Goal: Information Seeking & Learning: Learn about a topic

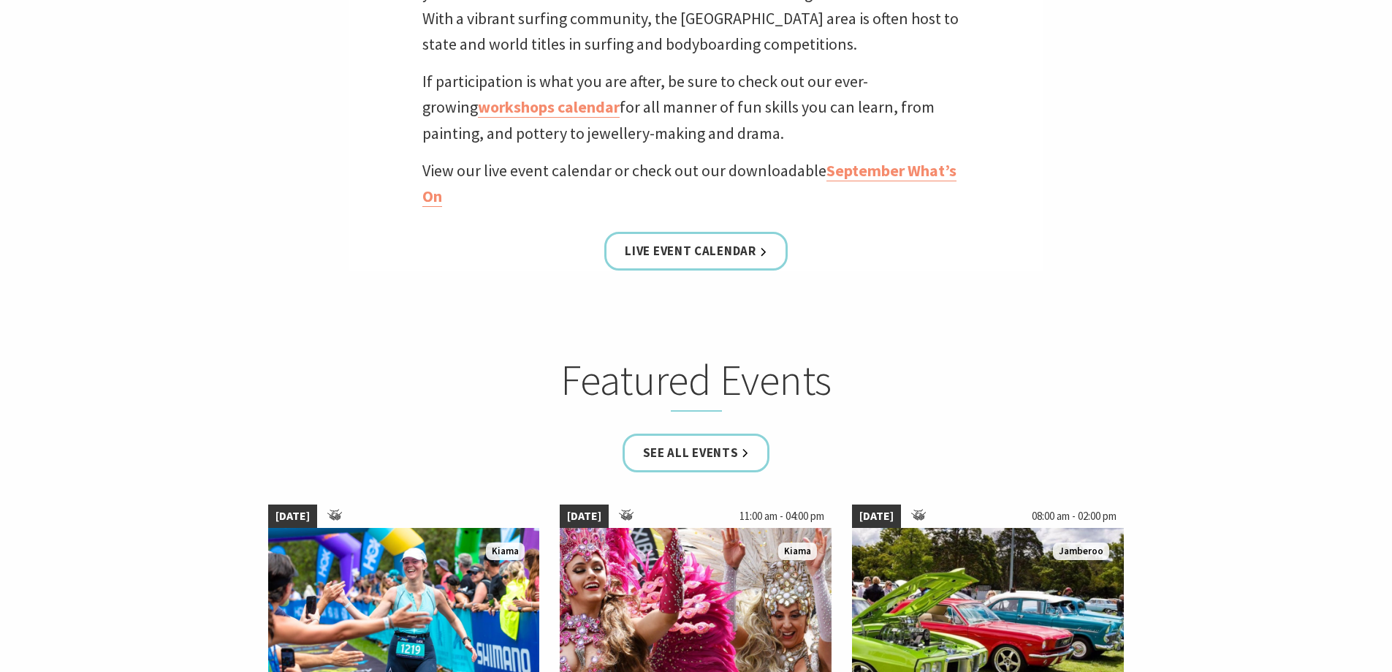
scroll to position [614, 0]
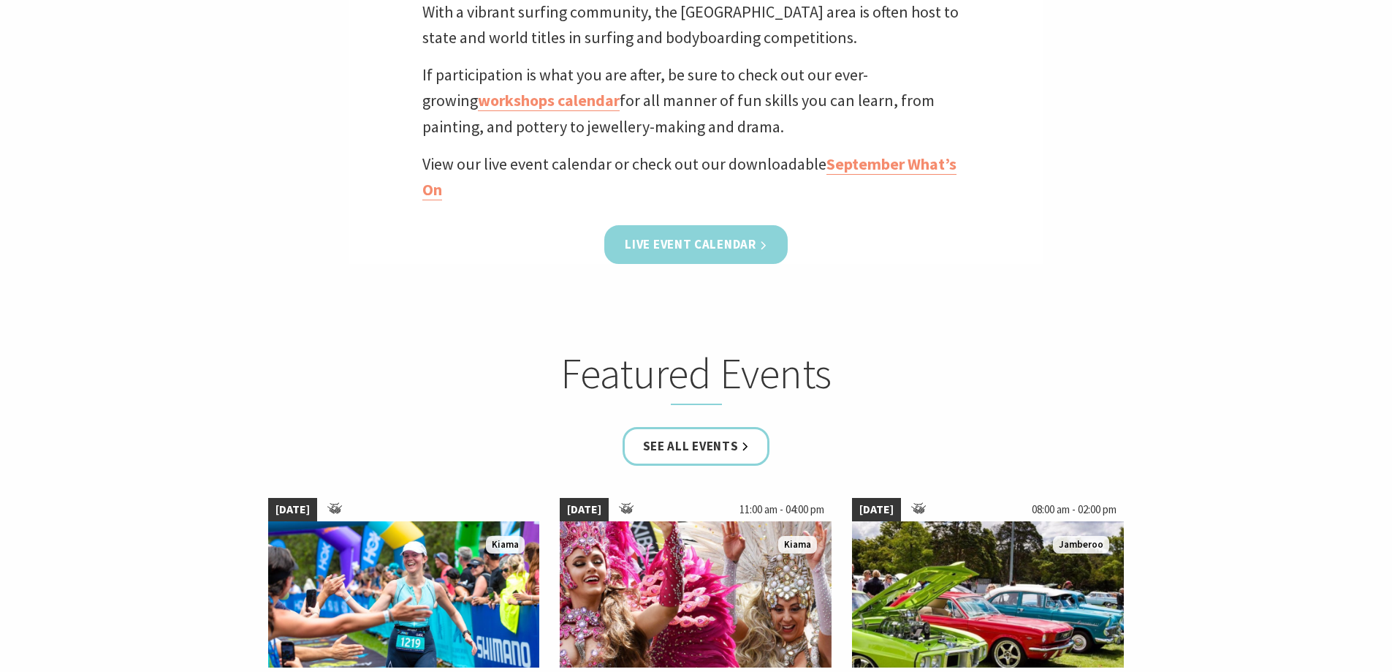
click at [719, 244] on link "Live Event Calendar" at bounding box center [695, 244] width 183 height 39
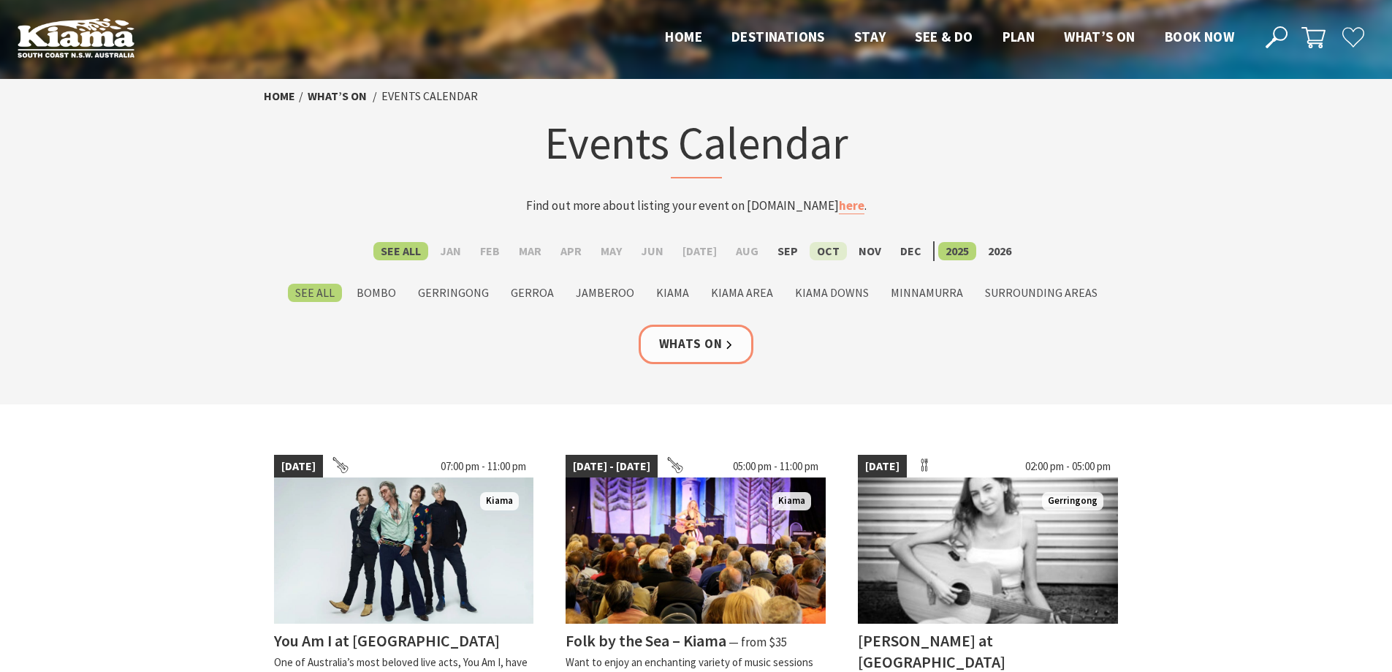
click at [823, 248] on label "Oct" at bounding box center [828, 251] width 37 height 18
click at [0, 0] on input "Oct" at bounding box center [0, 0] width 0 height 0
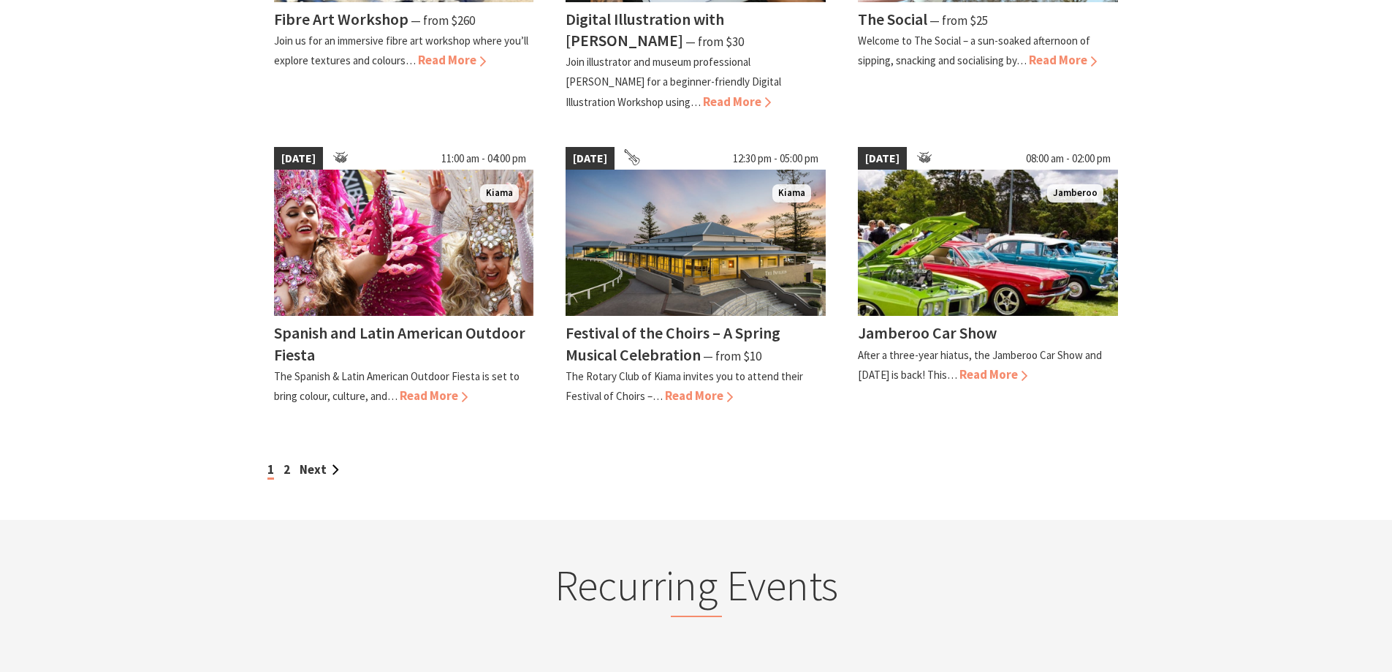
scroll to position [1214, 0]
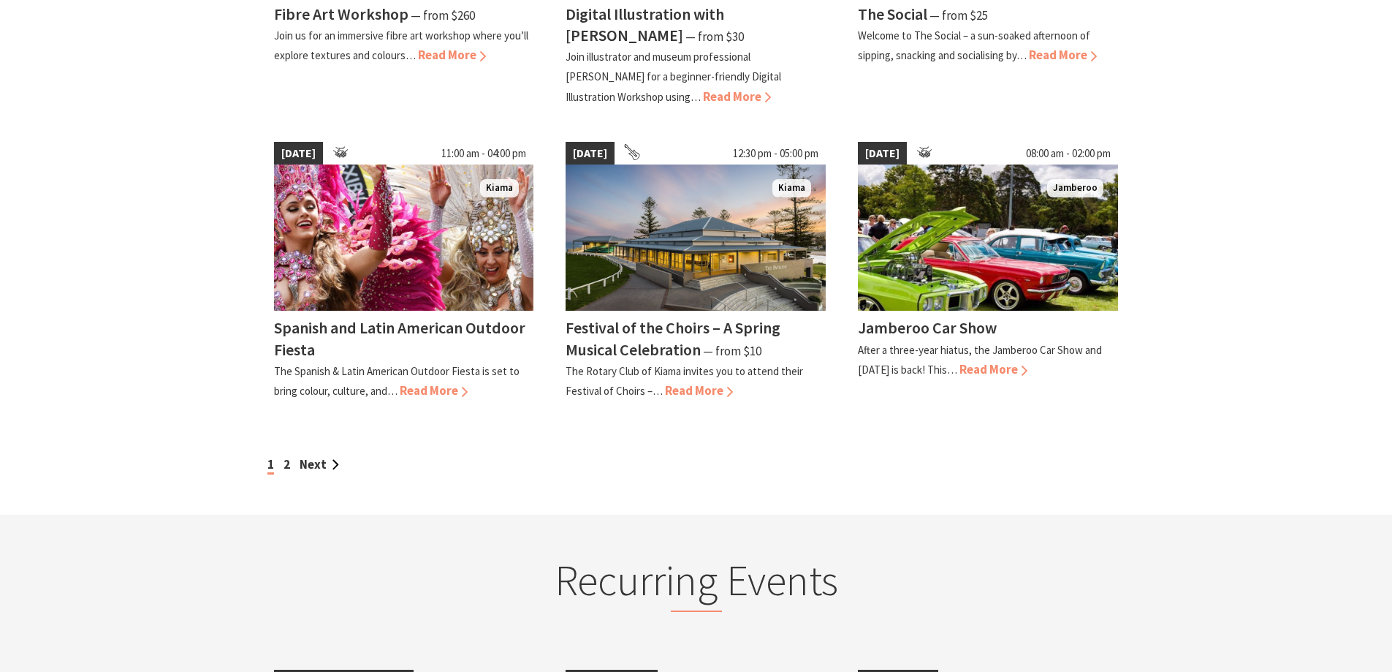
drag, startPoint x: 1317, startPoint y: 192, endPoint x: 1382, endPoint y: 246, distance: 84.0
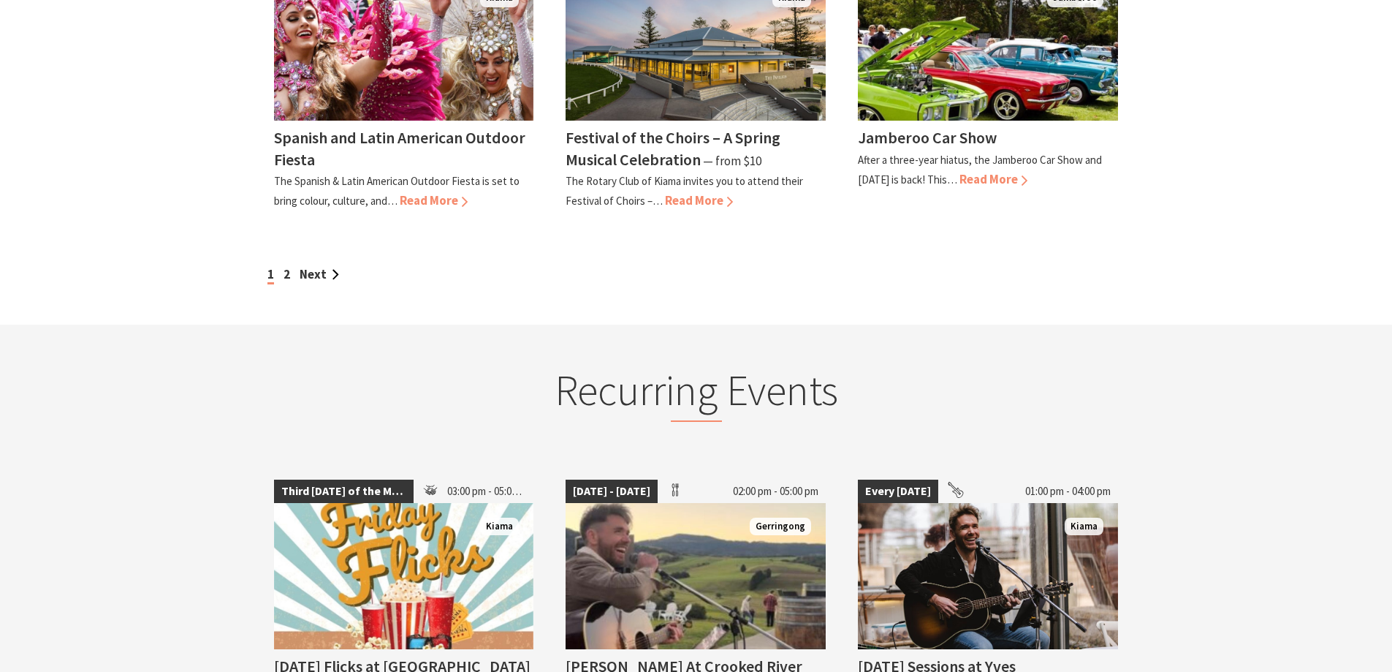
scroll to position [1447, 0]
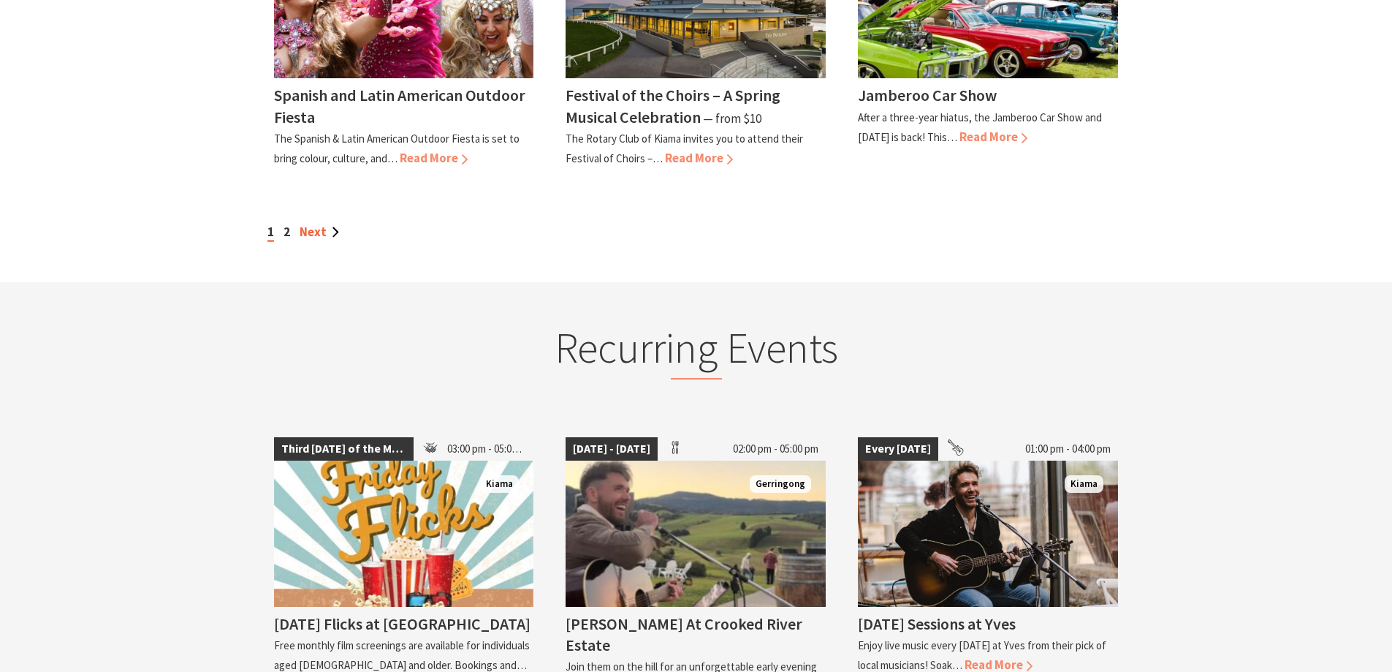
click at [313, 232] on link "Next" at bounding box center [319, 232] width 39 height 16
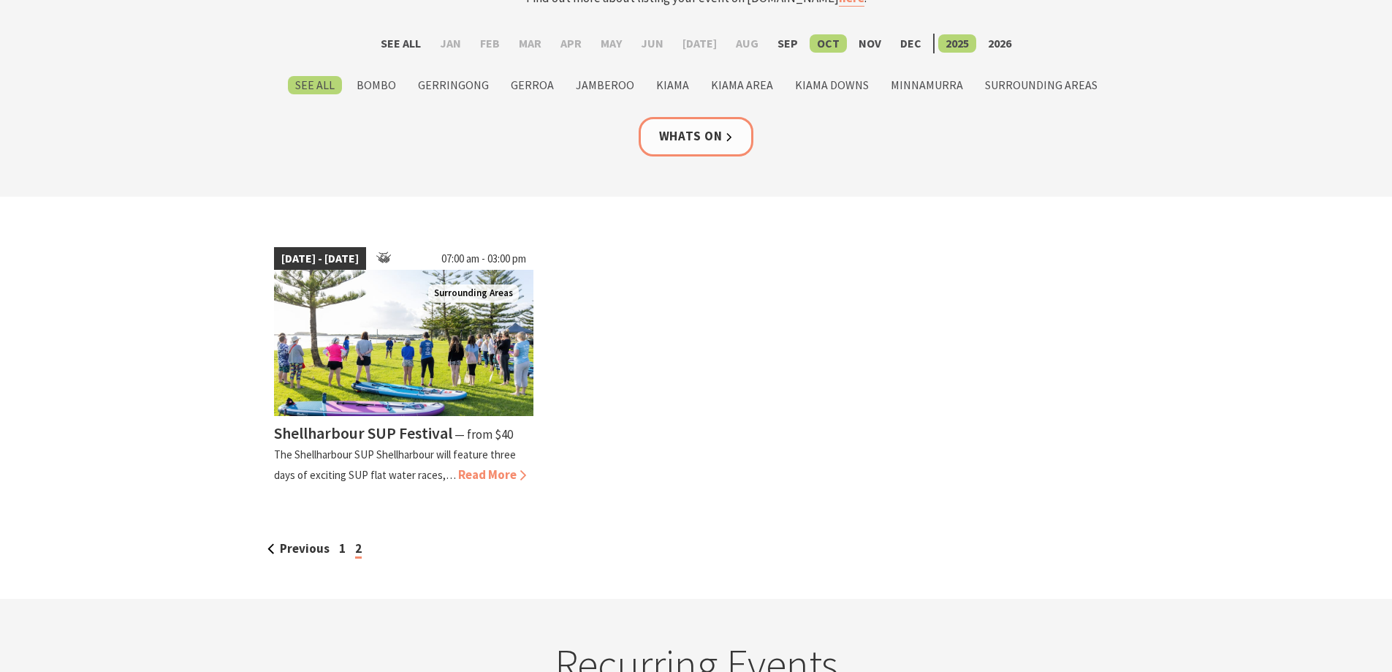
scroll to position [330, 0]
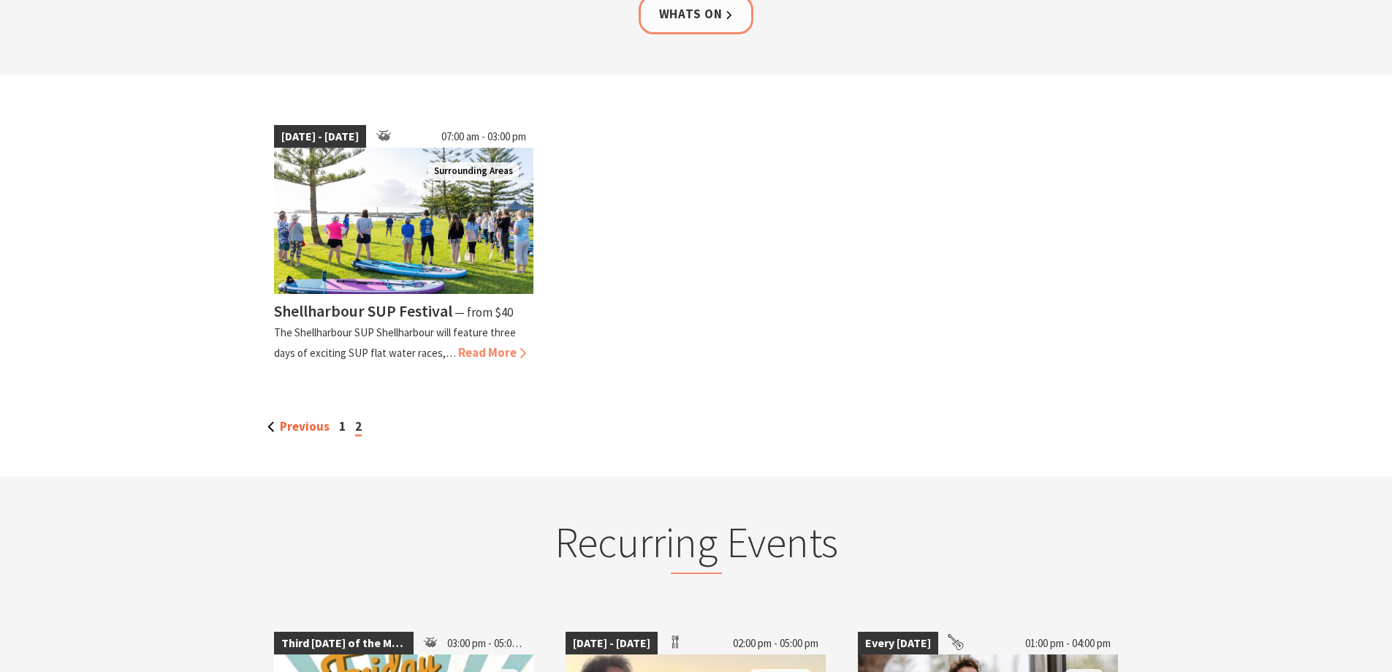
click at [298, 427] on link "Previous" at bounding box center [298, 426] width 62 height 16
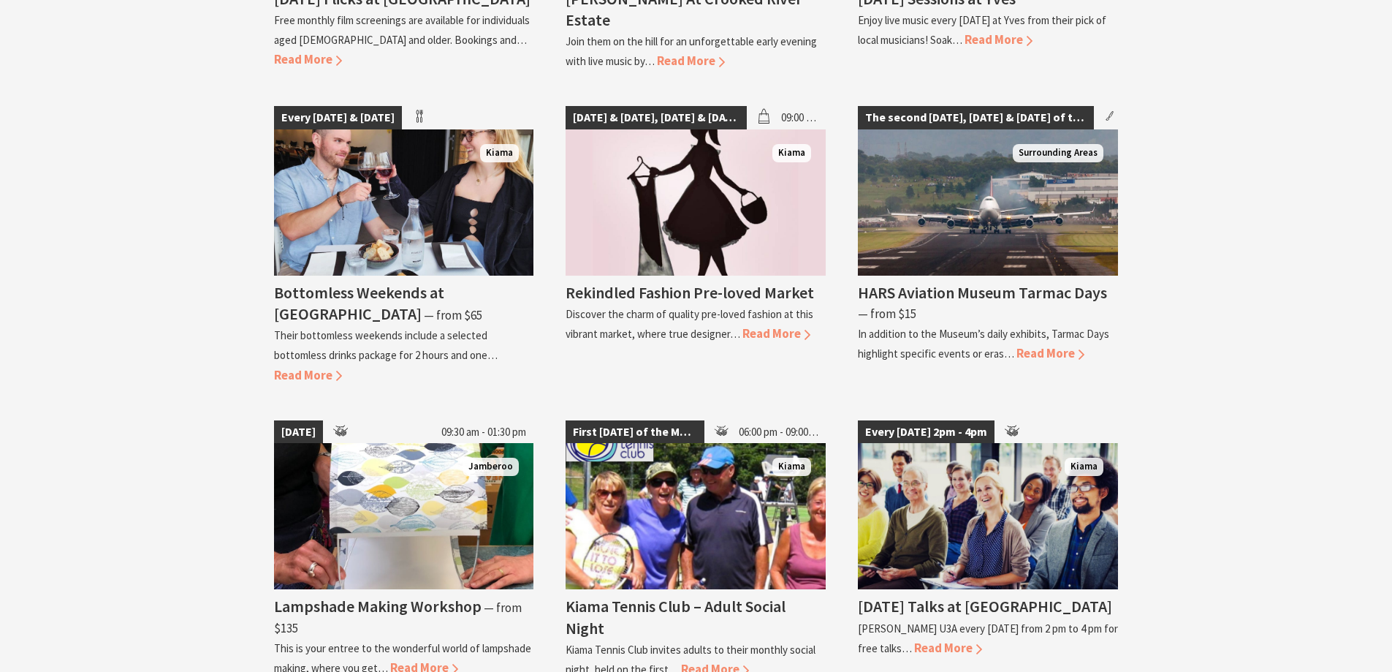
scroll to position [2029, 0]
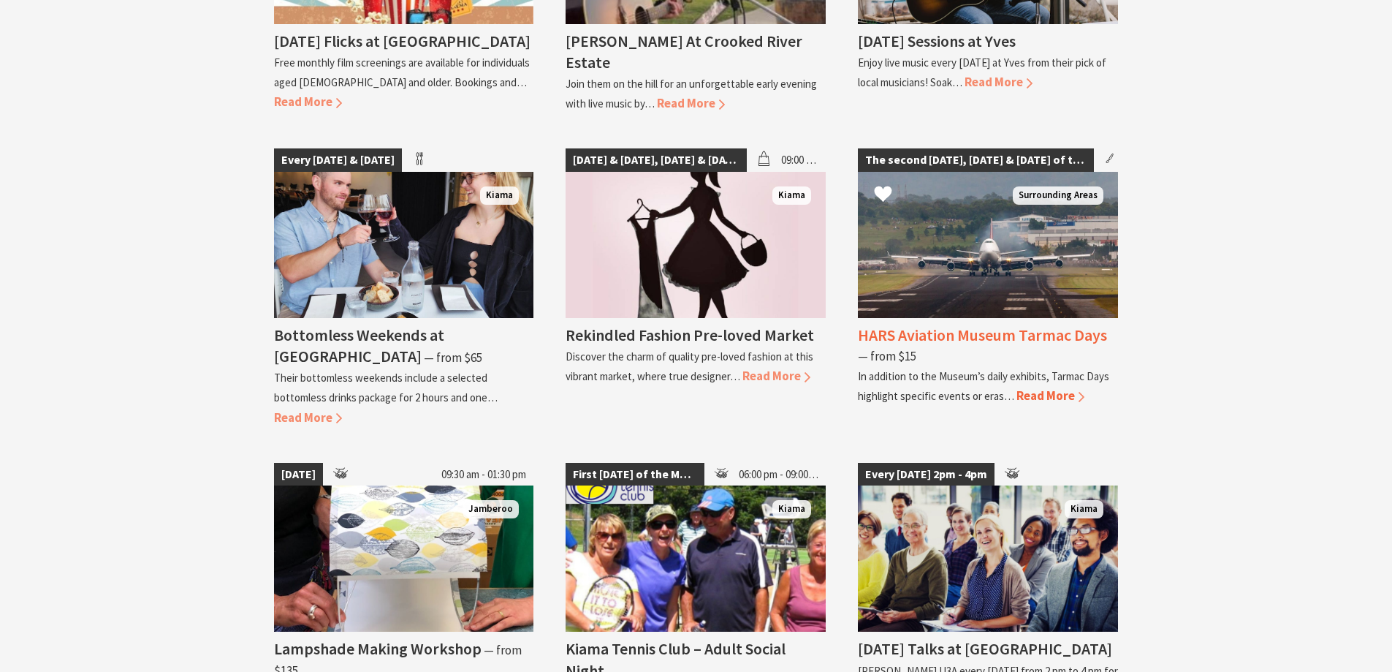
click at [1032, 387] on span "Read More" at bounding box center [1050, 395] width 68 height 16
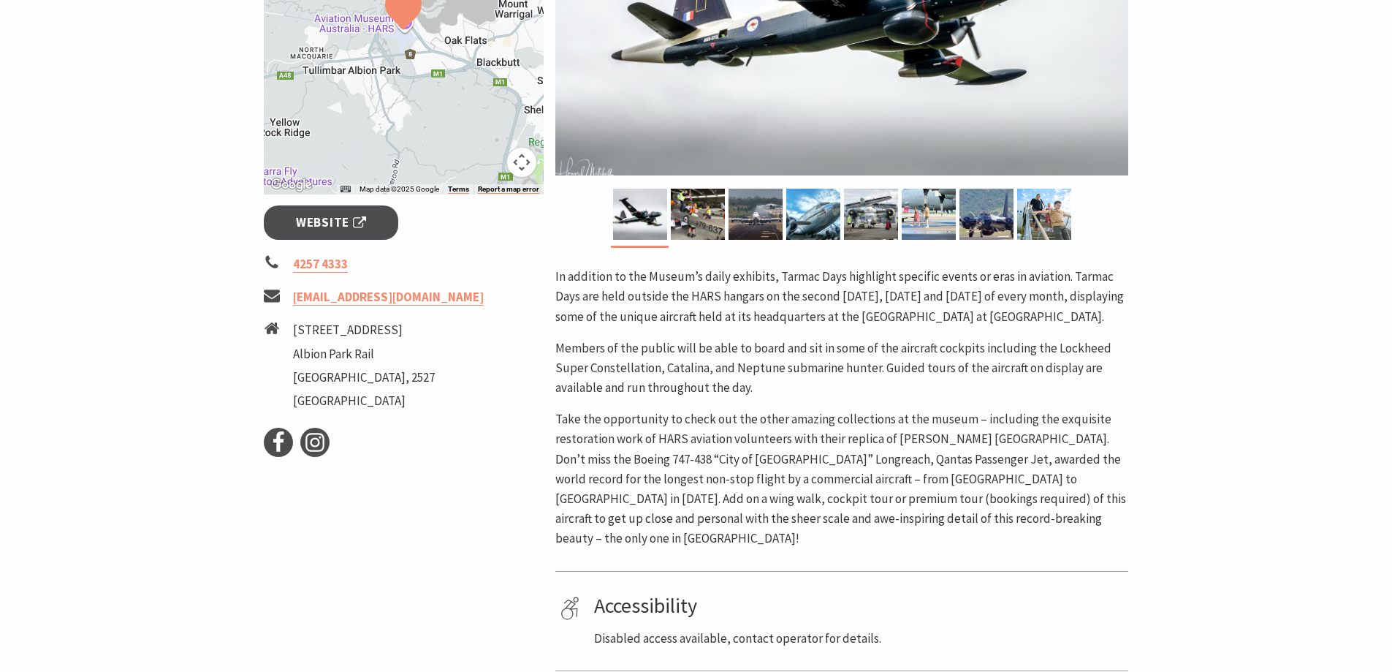
scroll to position [476, 0]
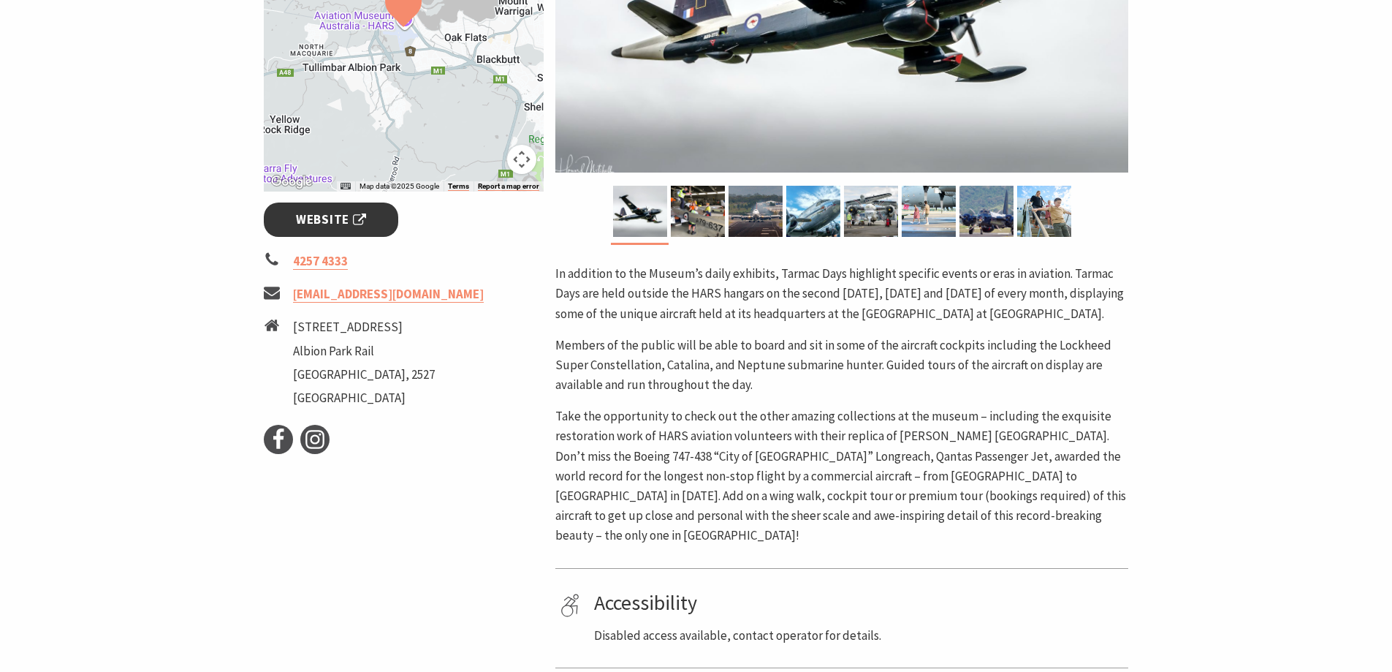
click at [322, 218] on span "Website" at bounding box center [331, 220] width 70 height 20
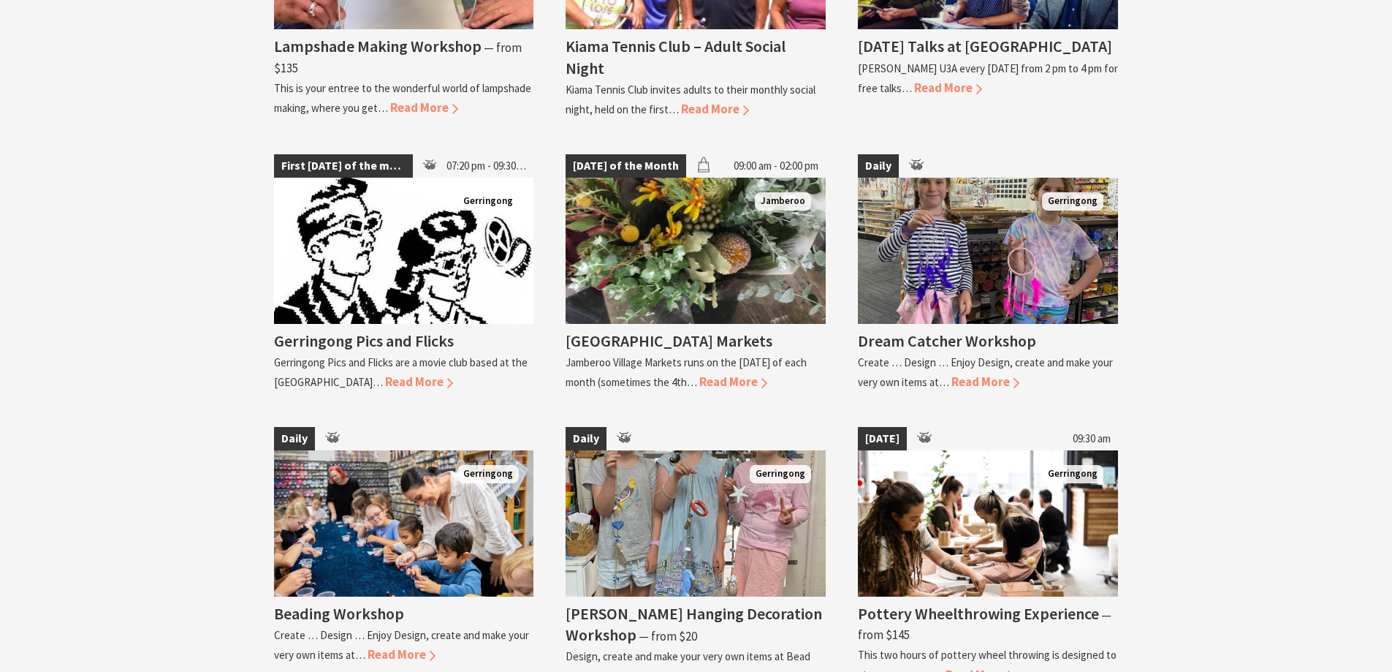
scroll to position [2641, 0]
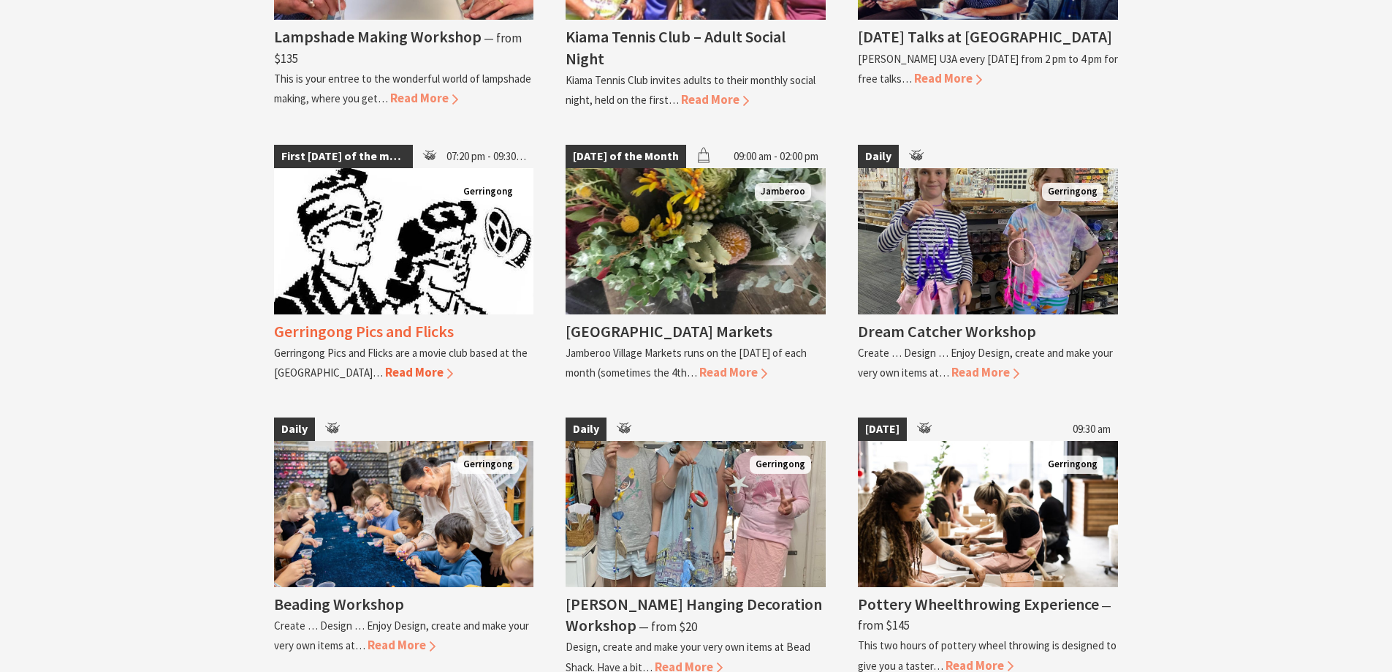
click at [401, 364] on span "Read More" at bounding box center [419, 372] width 68 height 16
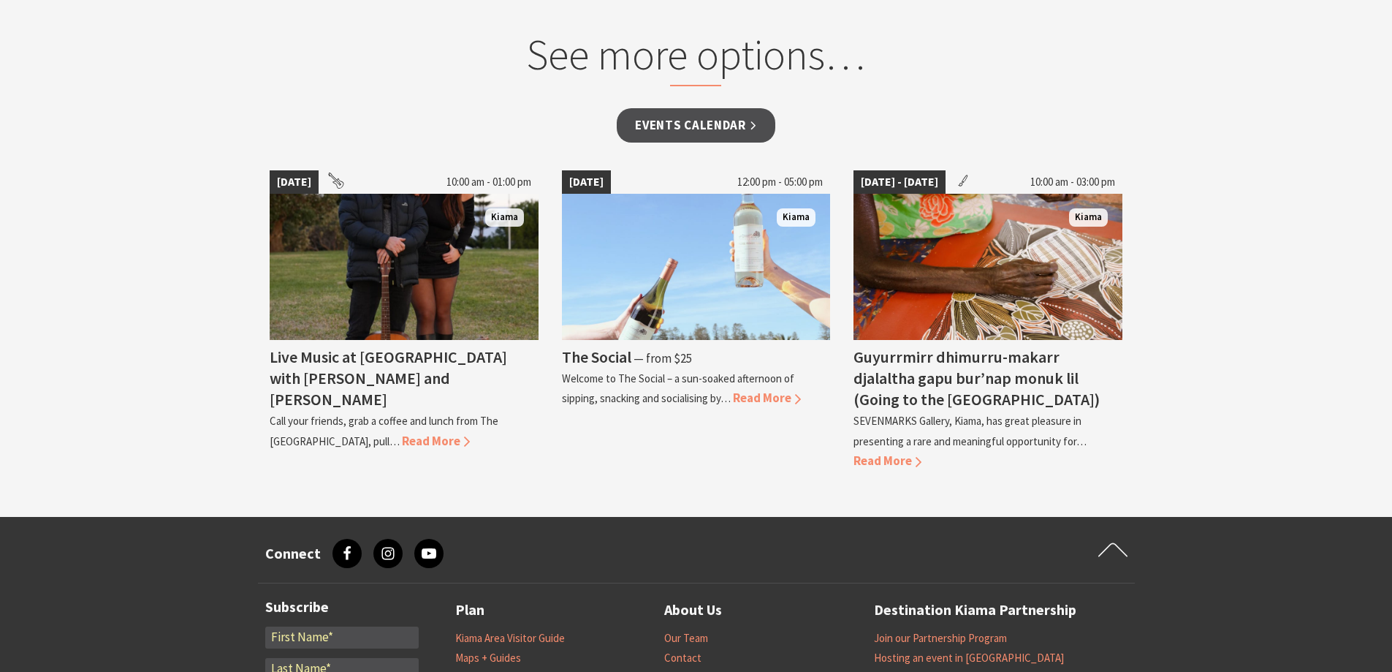
scroll to position [943, 0]
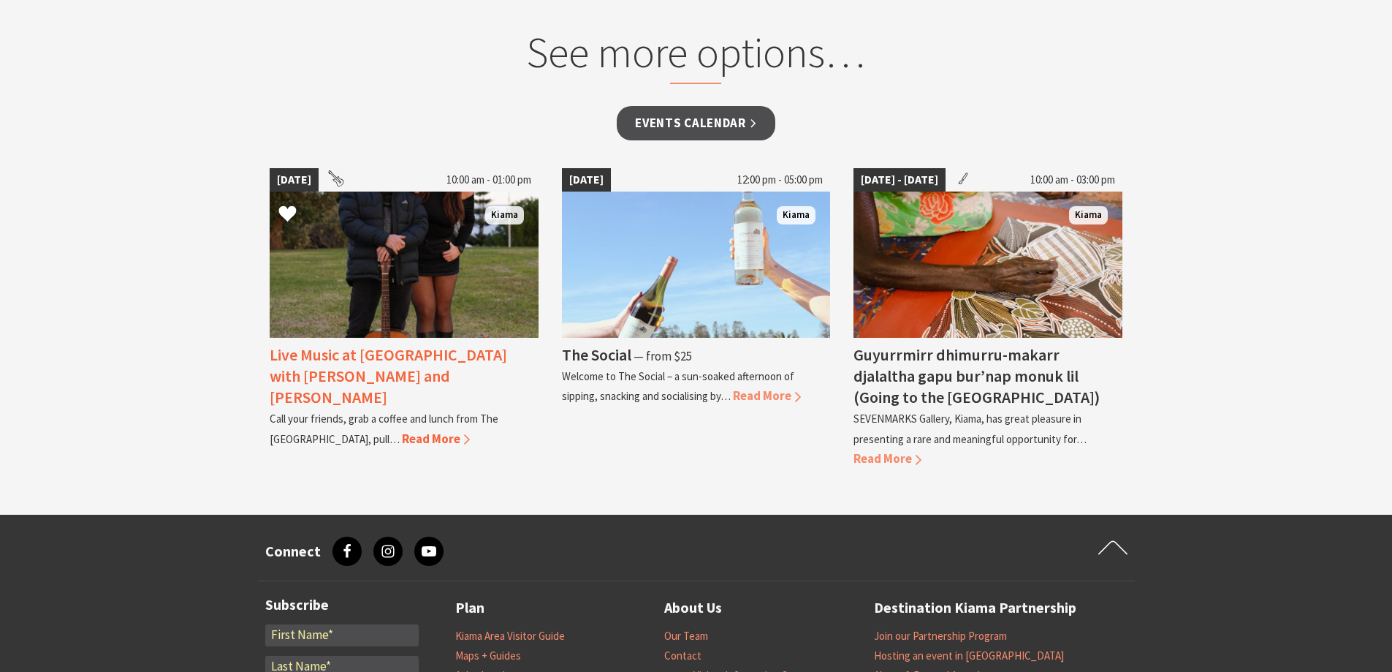
click at [402, 430] on span "Read More" at bounding box center [436, 438] width 68 height 16
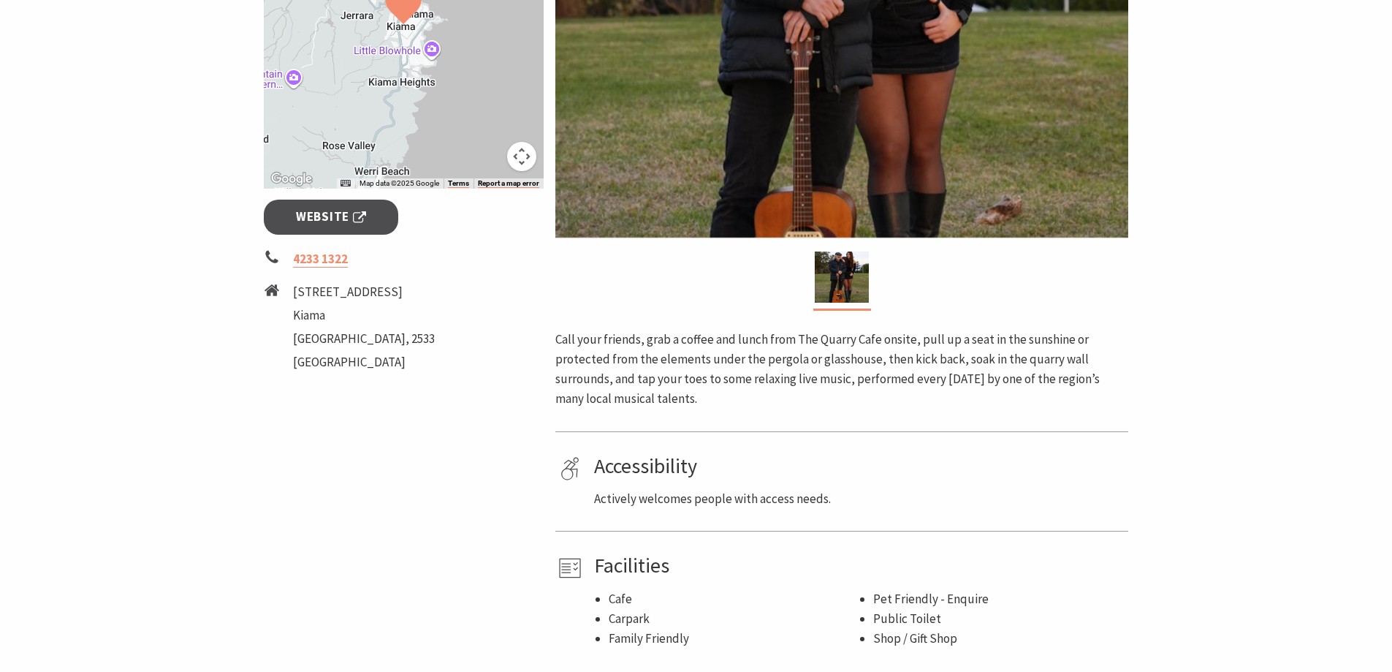
scroll to position [457, 0]
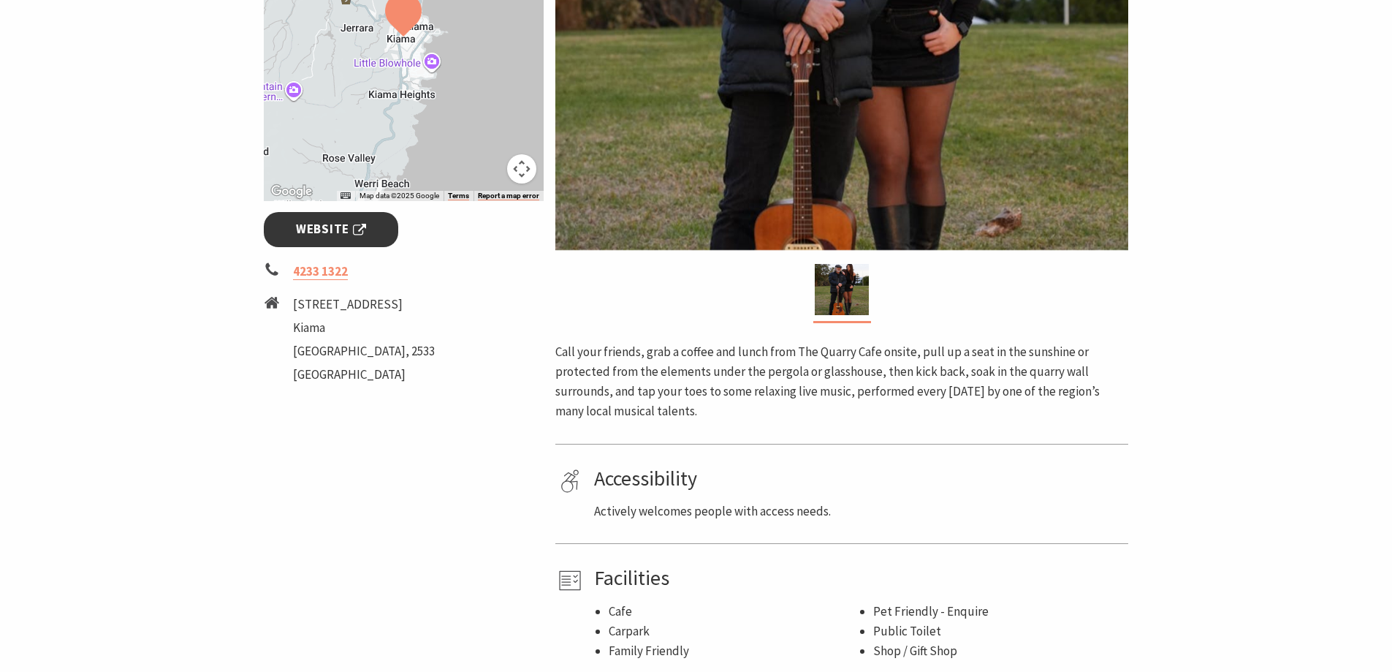
click at [327, 224] on span "Website" at bounding box center [331, 229] width 70 height 20
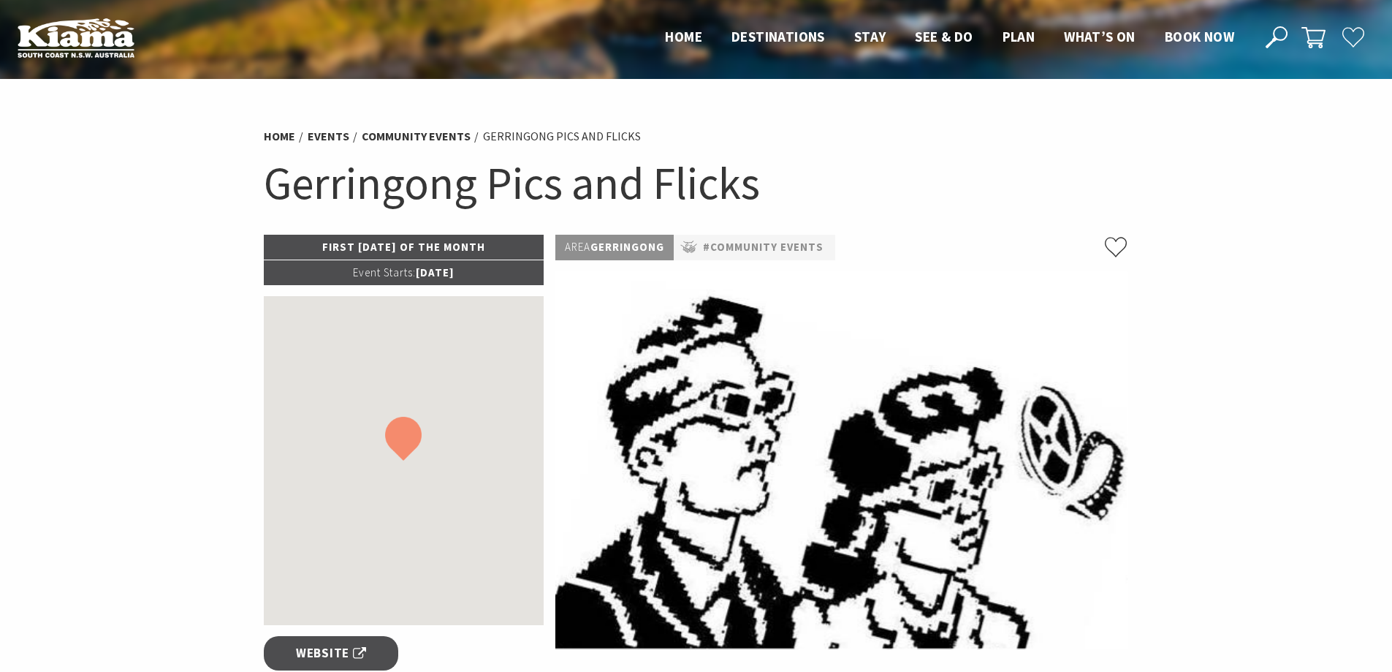
scroll to position [943, 0]
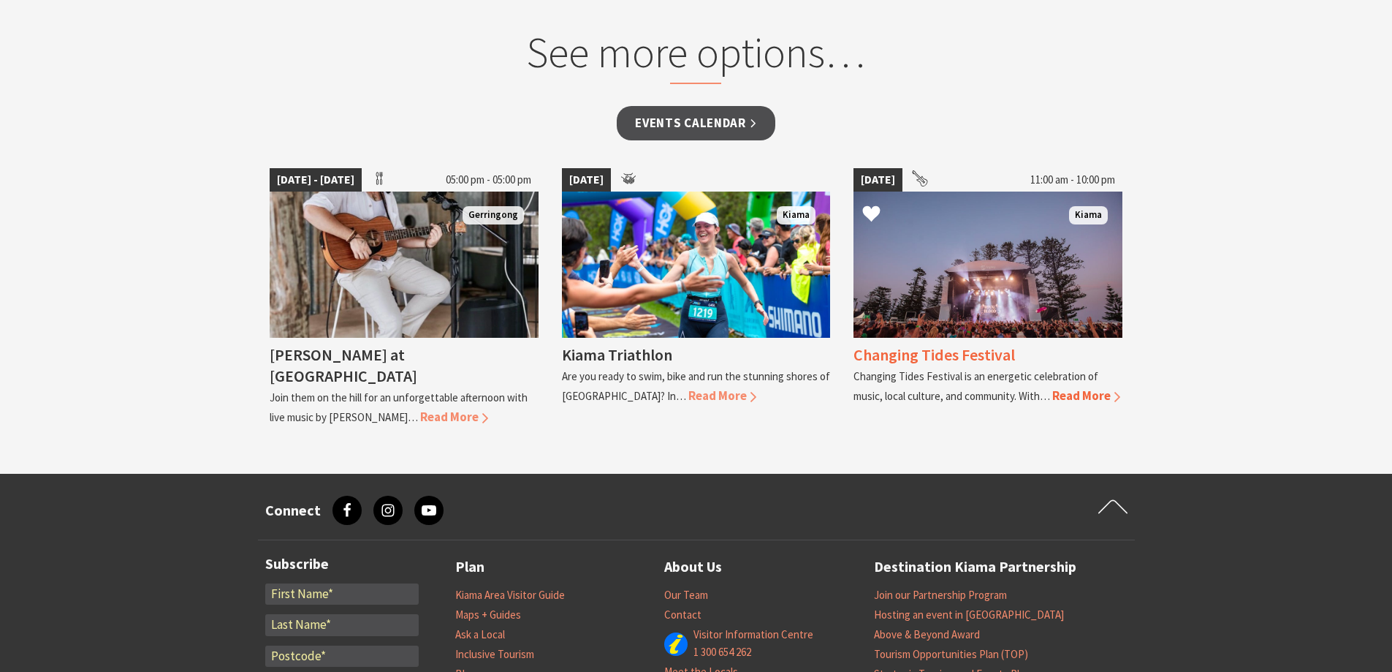
click at [1052, 403] on span "Read More" at bounding box center [1086, 395] width 68 height 16
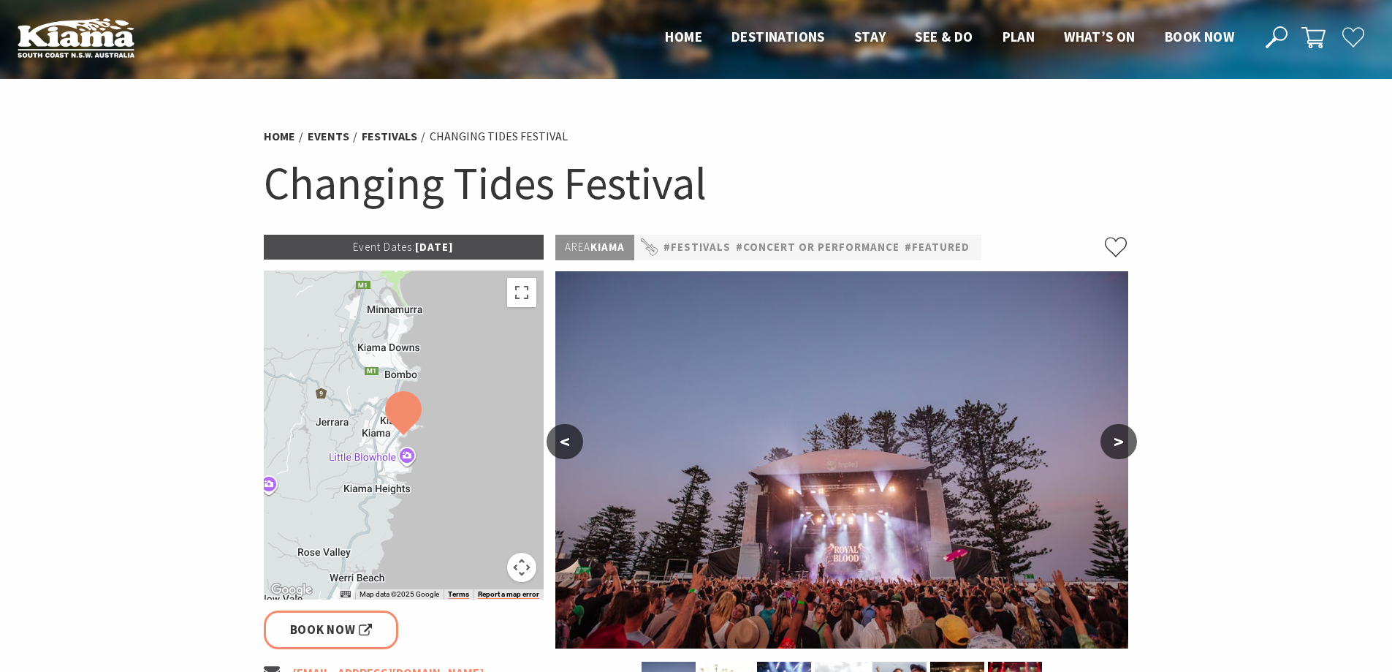
click at [1120, 440] on button ">" at bounding box center [1118, 441] width 37 height 35
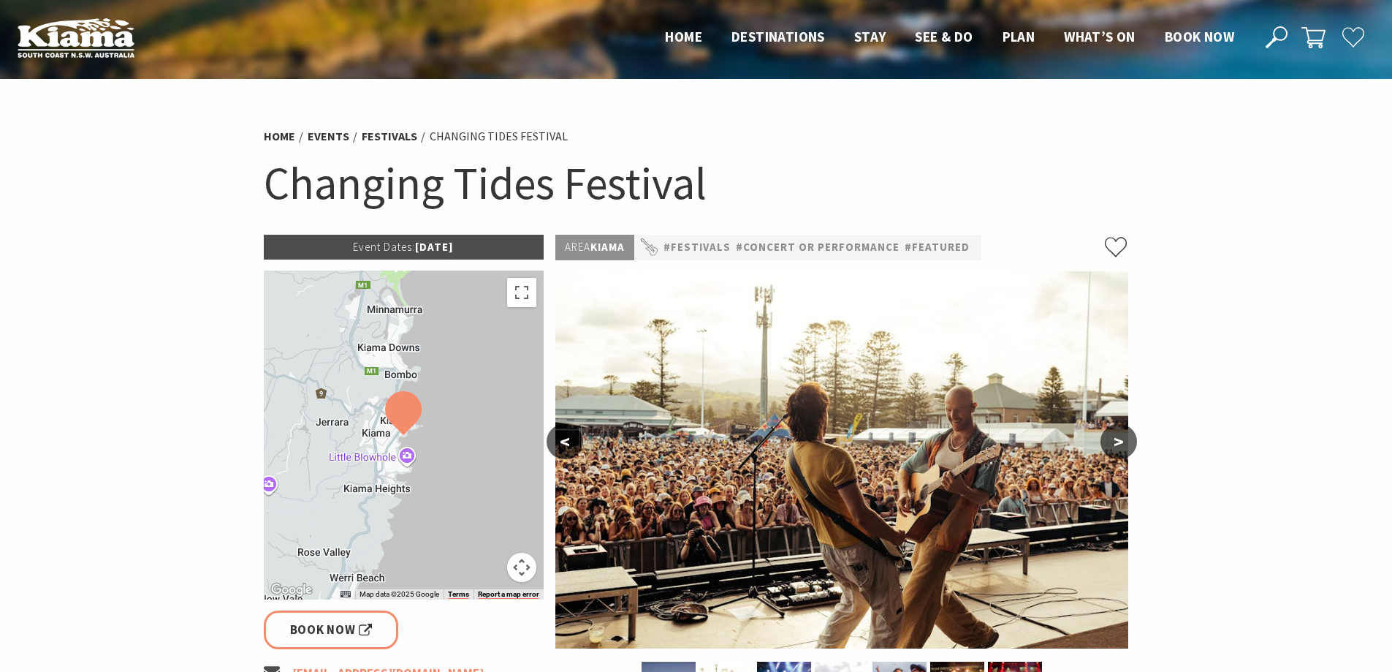
click at [1120, 440] on button ">" at bounding box center [1118, 441] width 37 height 35
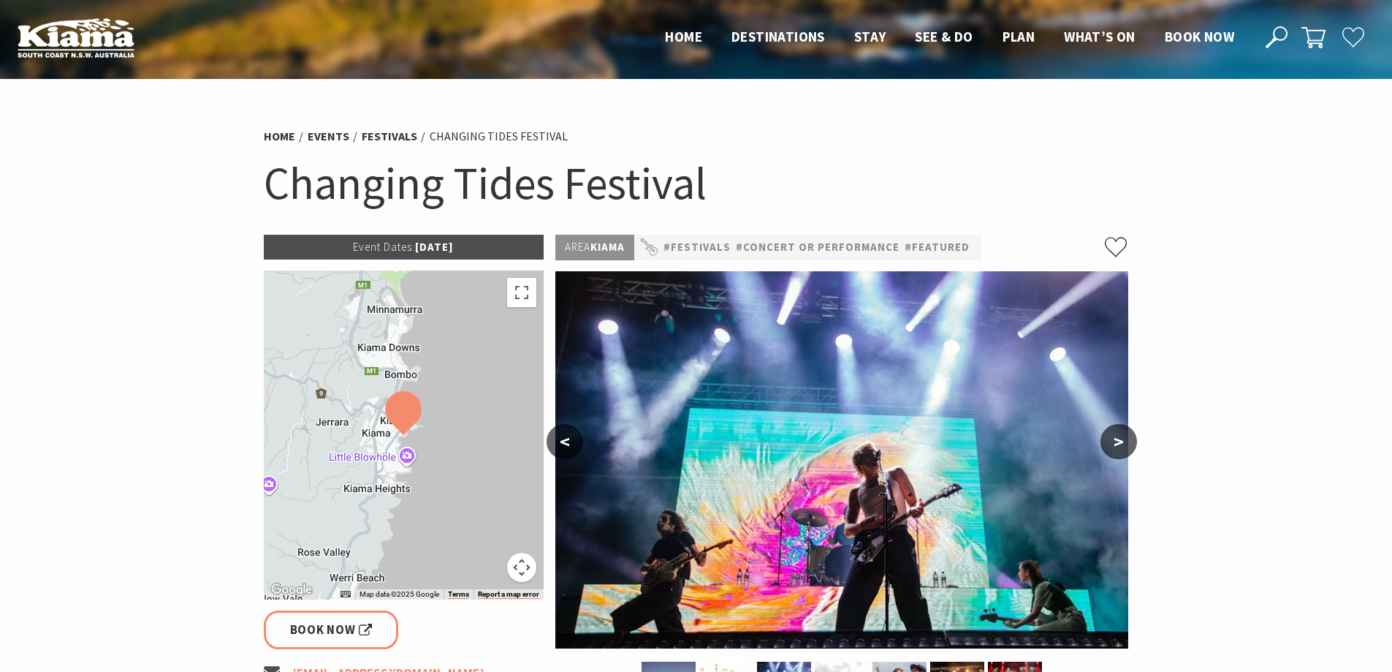
click at [1120, 440] on button ">" at bounding box center [1118, 441] width 37 height 35
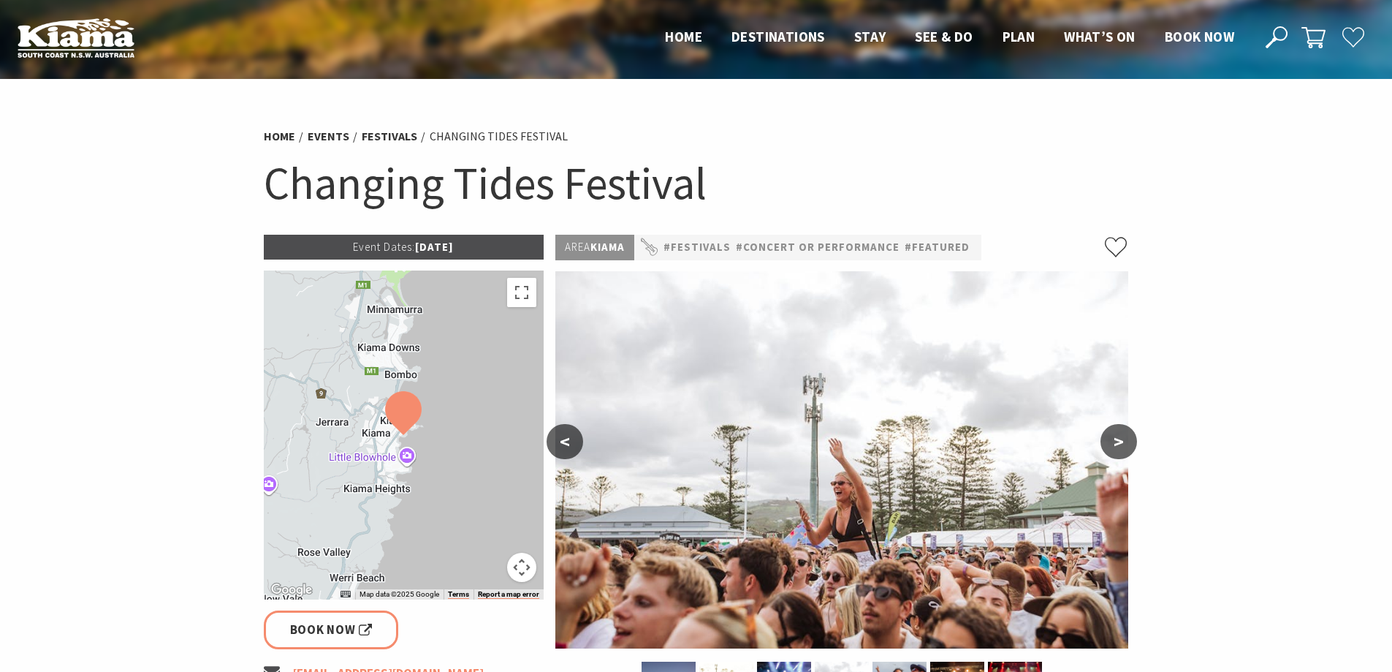
click at [1120, 440] on button ">" at bounding box center [1118, 441] width 37 height 35
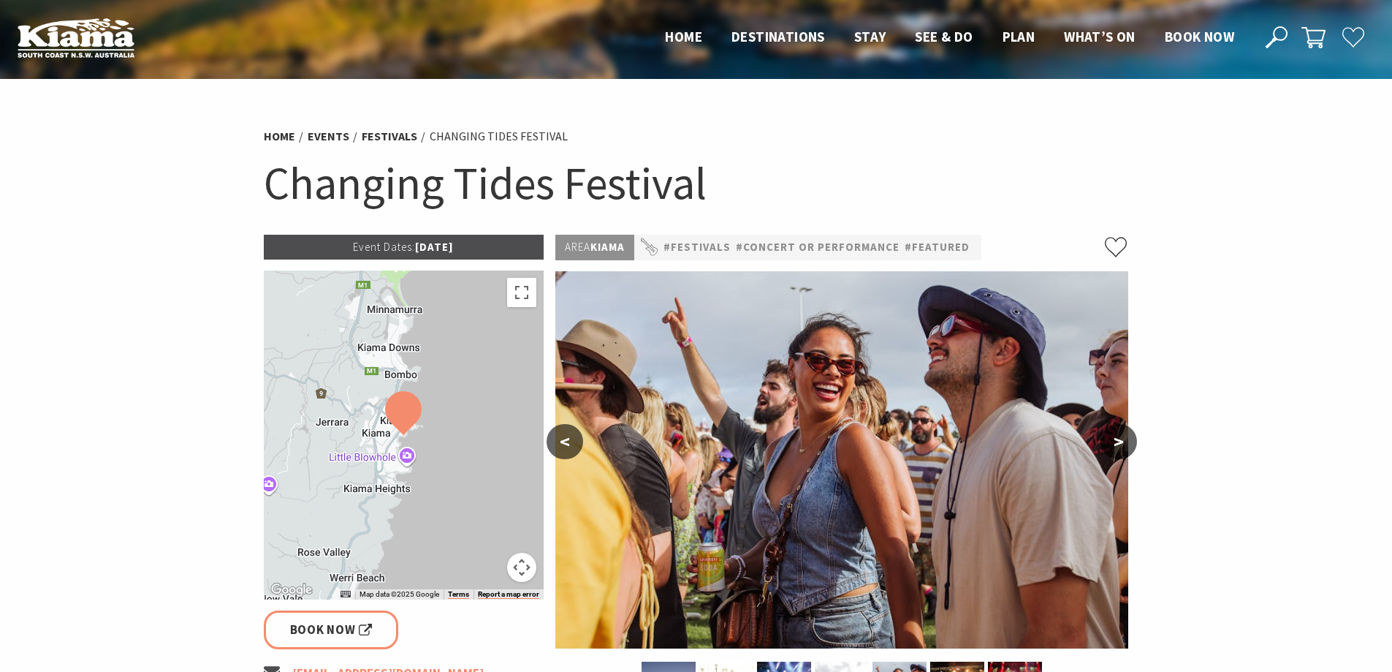
click at [1120, 440] on button ">" at bounding box center [1118, 441] width 37 height 35
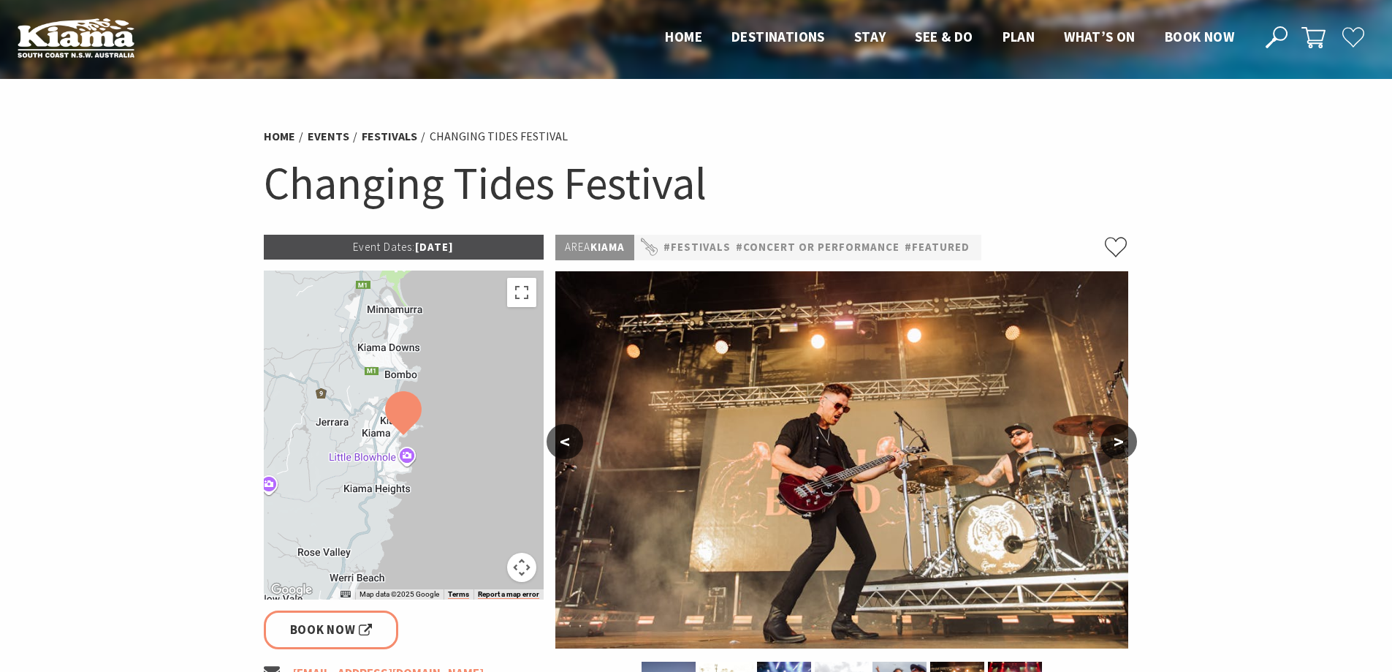
click at [1120, 440] on button ">" at bounding box center [1118, 441] width 37 height 35
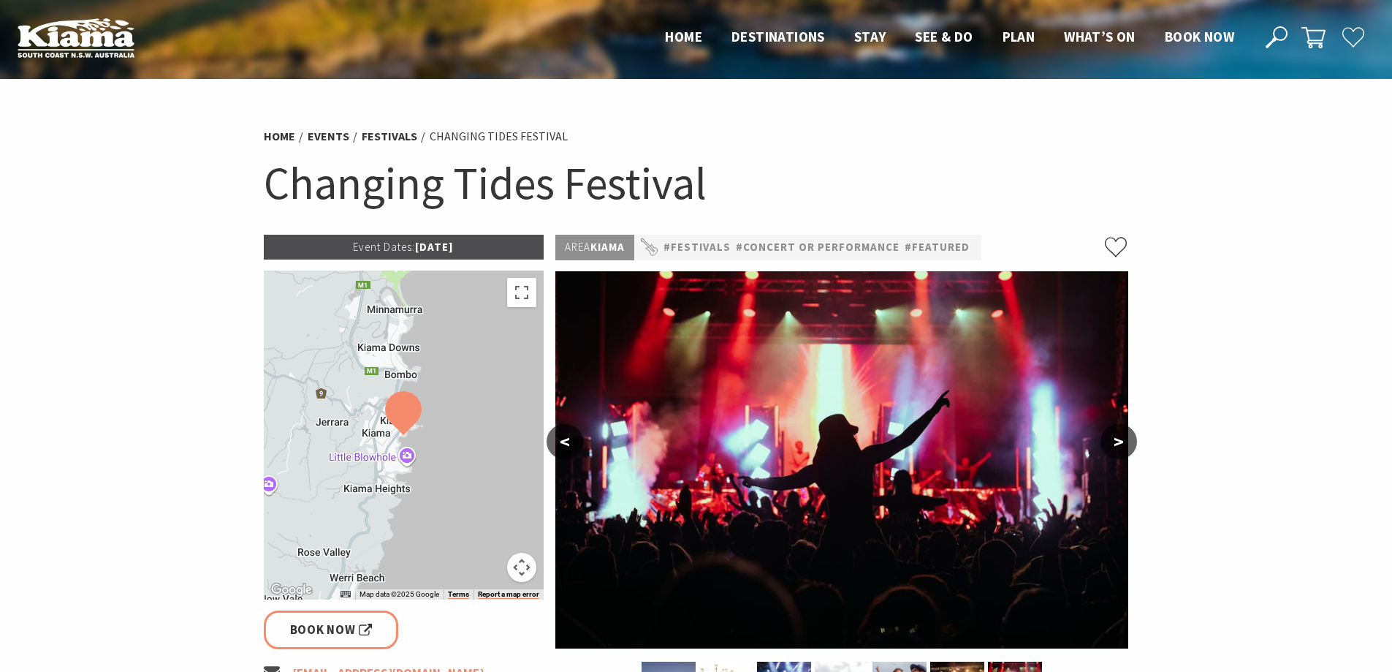
click at [1120, 440] on button ">" at bounding box center [1118, 441] width 37 height 35
click at [564, 435] on button "<" at bounding box center [565, 441] width 37 height 35
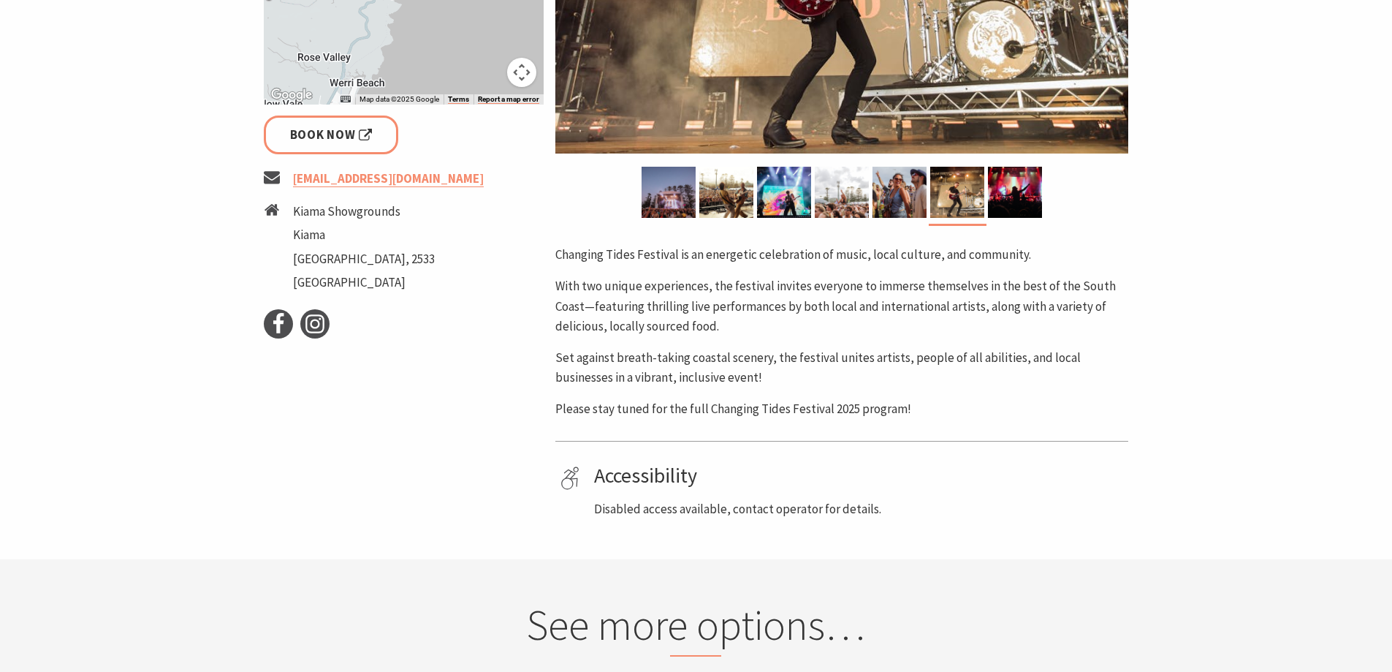
scroll to position [497, 0]
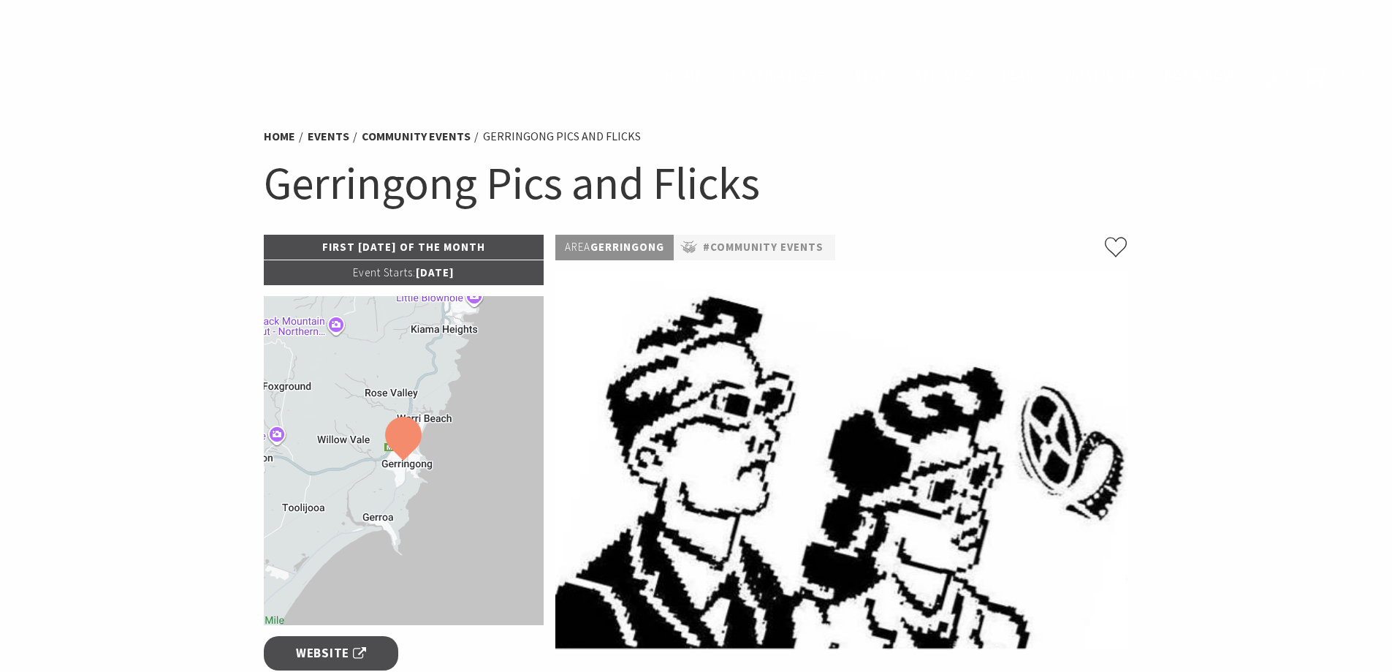
scroll to position [943, 0]
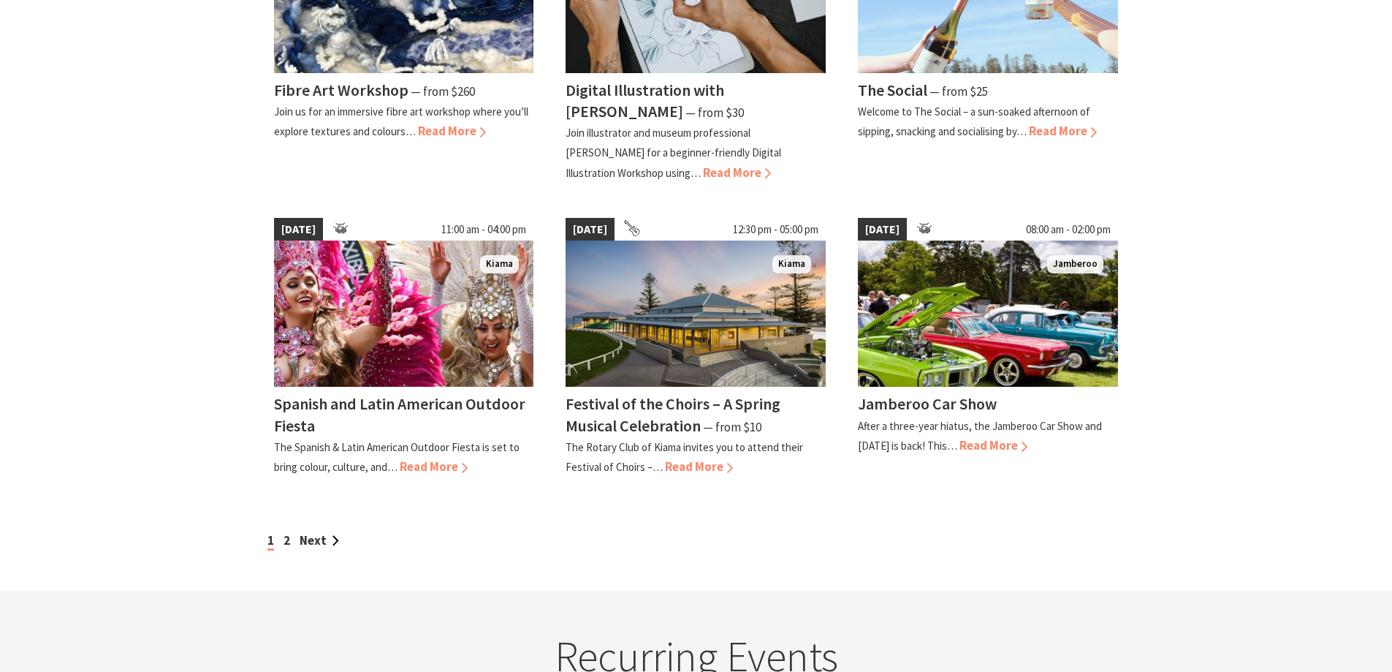
scroll to position [1129, 0]
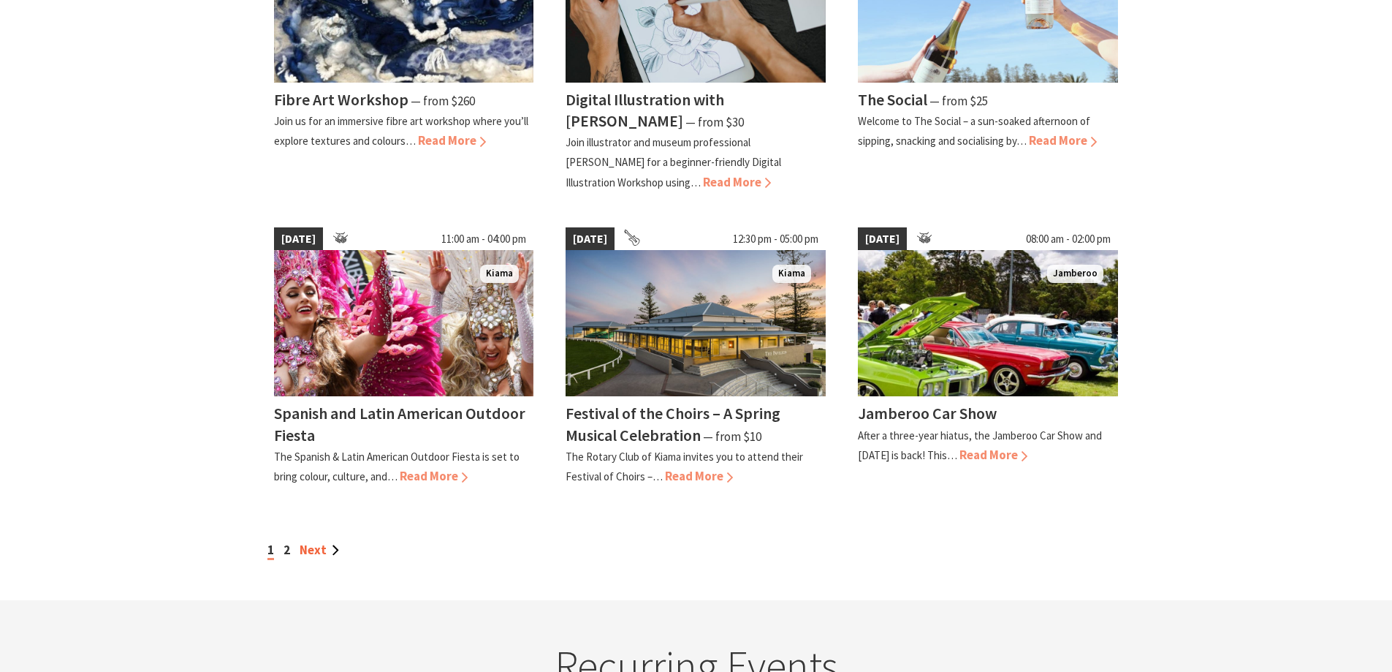
click at [318, 552] on link "Next" at bounding box center [319, 549] width 39 height 16
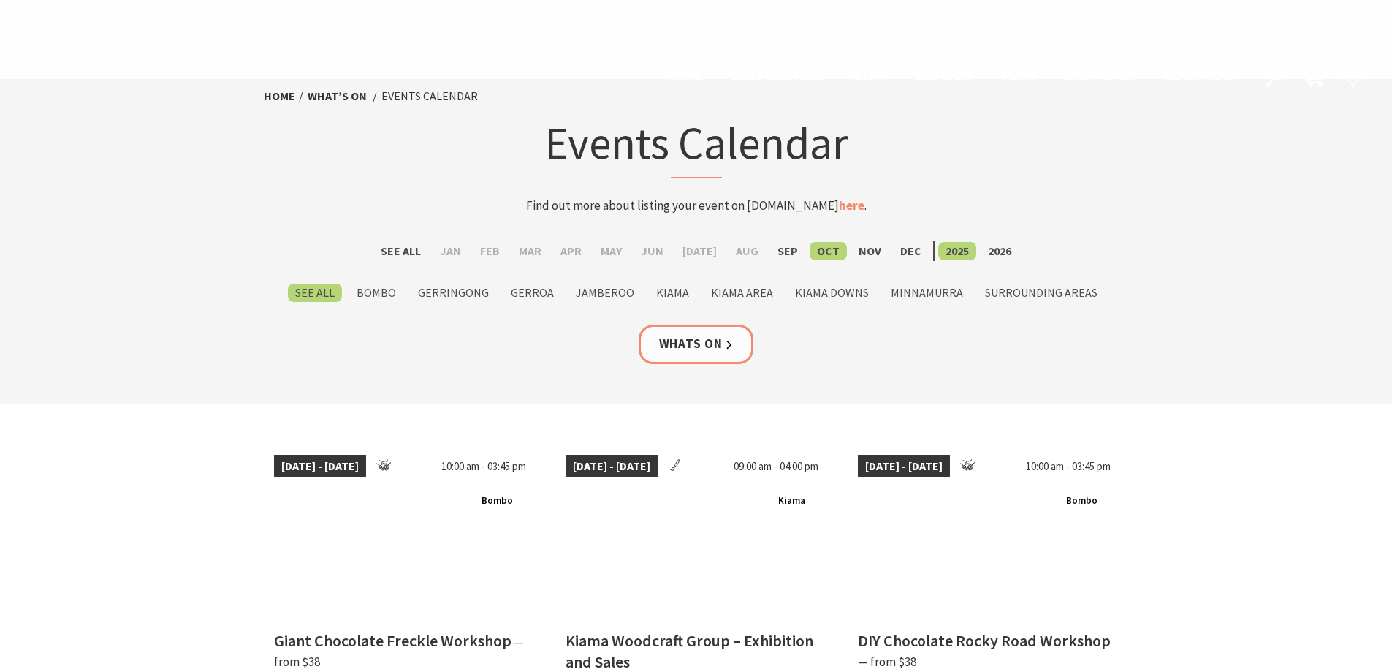
scroll to position [1447, 0]
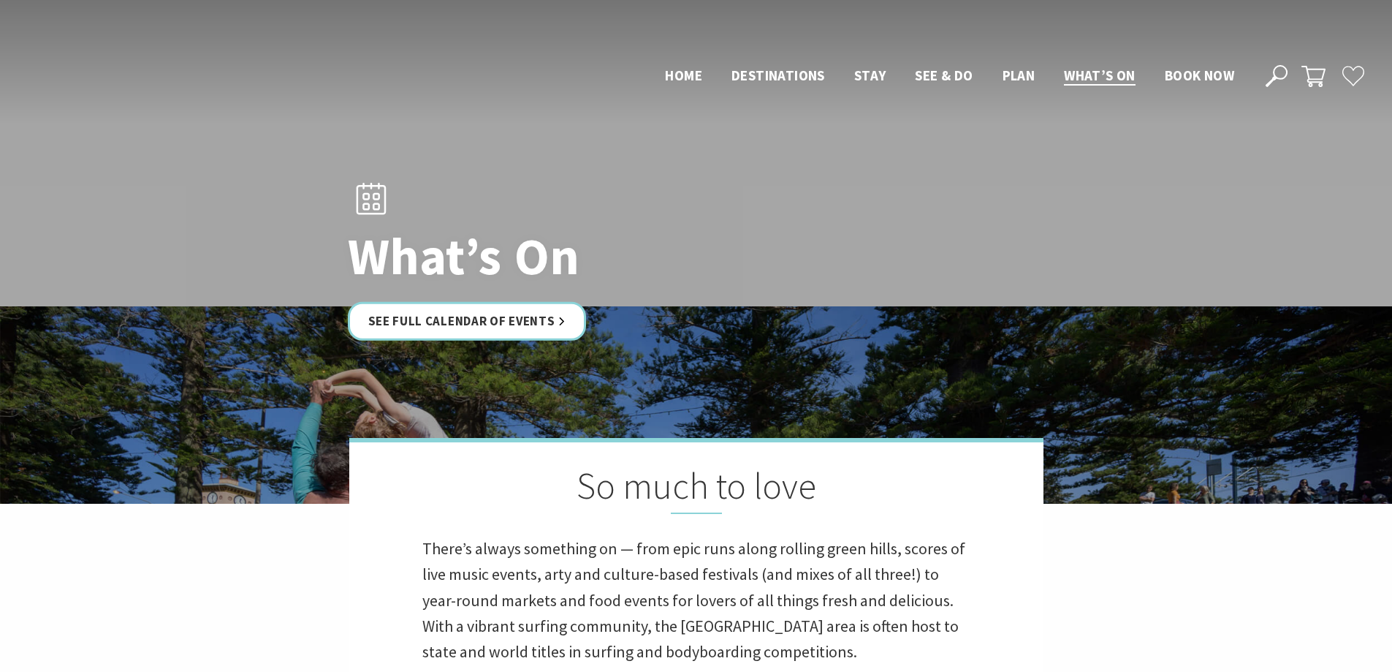
scroll to position [612, 0]
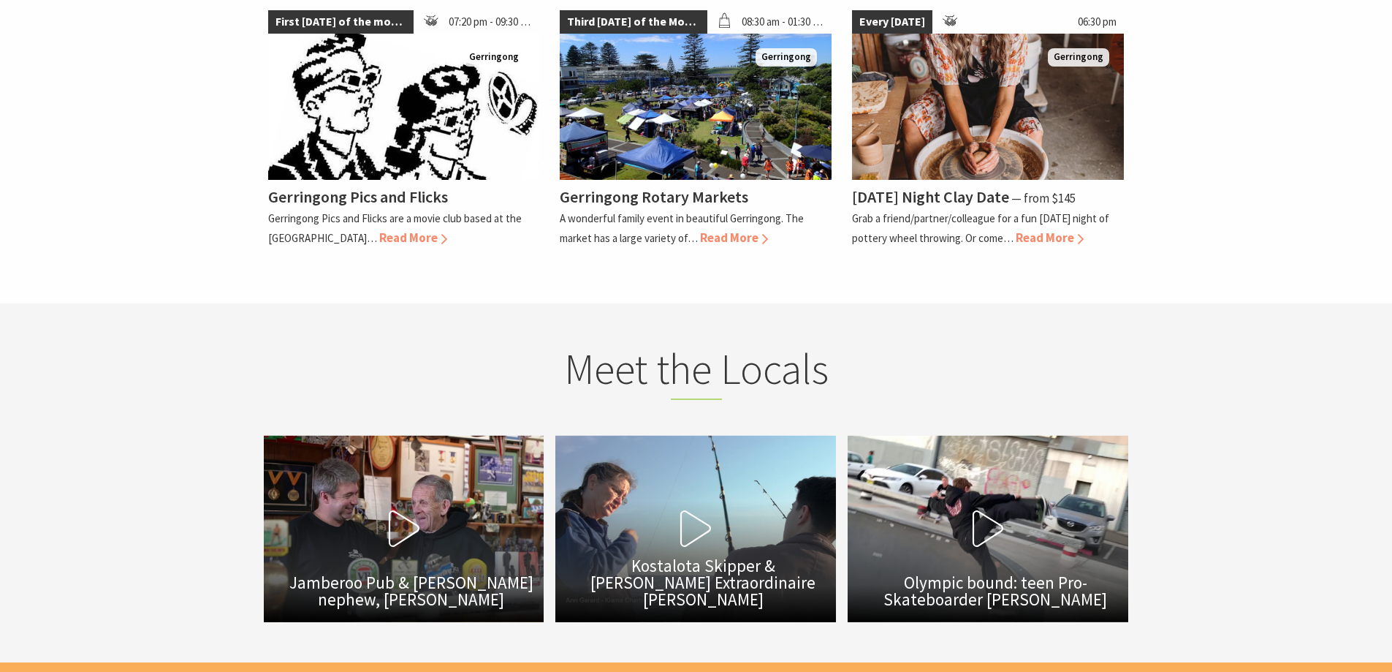
scroll to position [3567, 0]
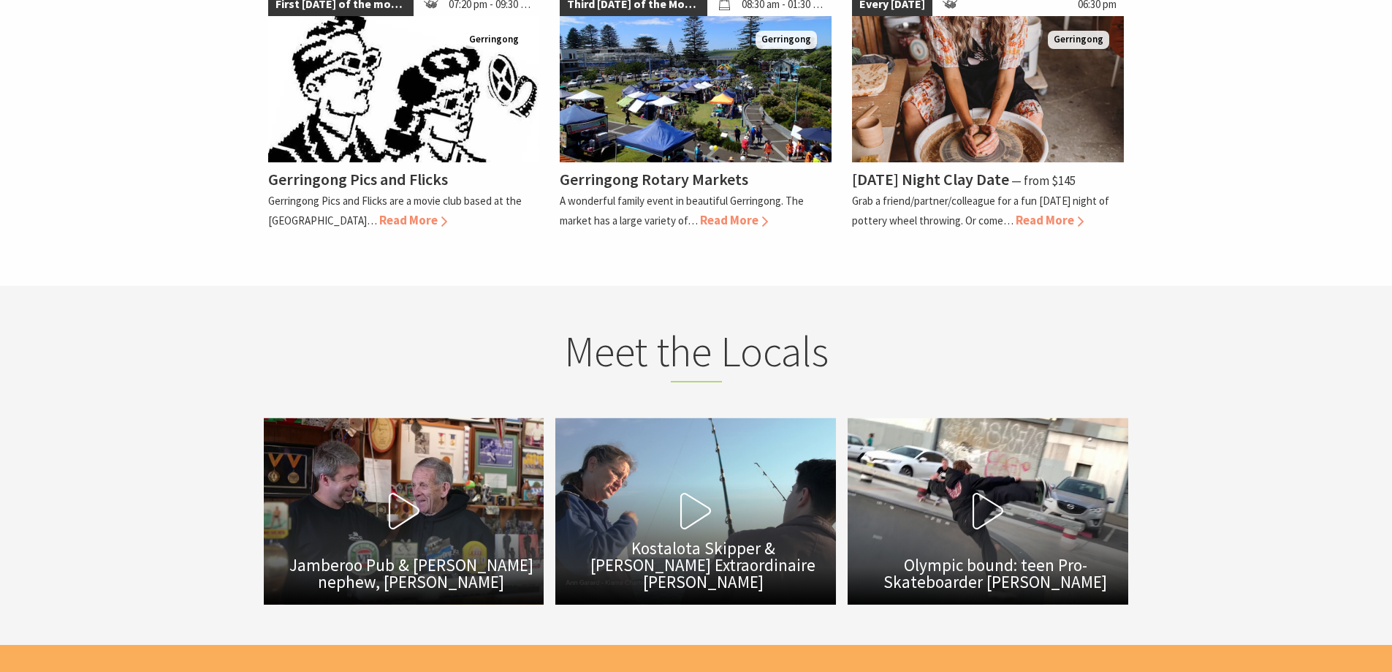
drag, startPoint x: 1401, startPoint y: 73, endPoint x: 1309, endPoint y: 516, distance: 452.4
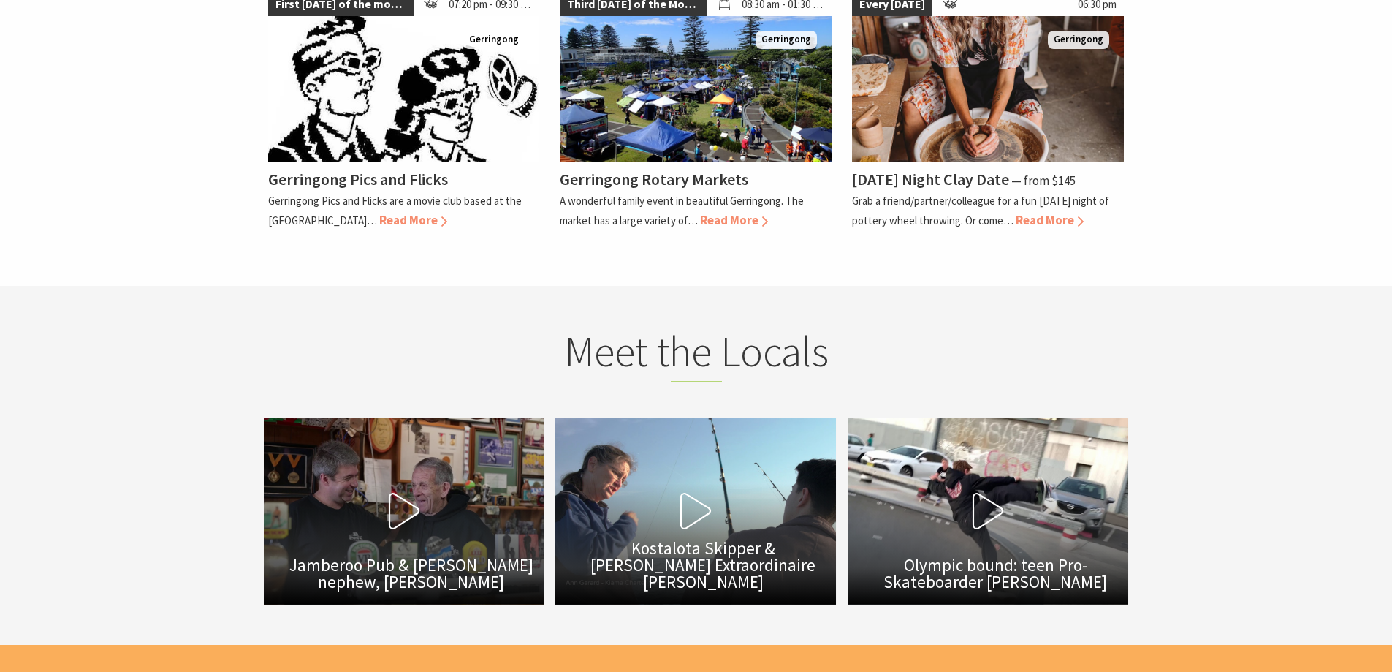
click at [399, 511] on icon at bounding box center [404, 510] width 37 height 37
